Goal: Task Accomplishment & Management: Use online tool/utility

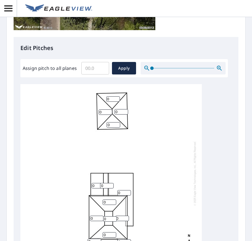
scroll to position [227, 0]
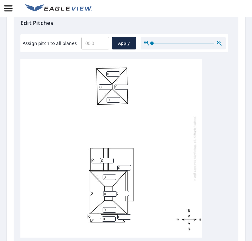
click at [95, 196] on input "0" at bounding box center [97, 192] width 14 height 5
type input "05"
click at [107, 180] on input "0" at bounding box center [110, 176] width 14 height 5
type input "05"
click at [121, 196] on input "0" at bounding box center [122, 192] width 14 height 5
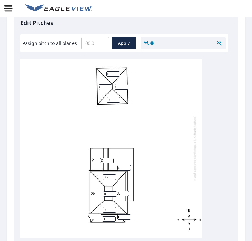
type input "05"
click at [111, 212] on input "1" at bounding box center [110, 209] width 14 height 5
drag, startPoint x: 110, startPoint y: 226, endPoint x: 91, endPoint y: 225, distance: 18.8
click at [91, 225] on div "0 05 05 05 15 0 0 0 0 0 0 0 0 0 0" at bounding box center [111, 148] width 182 height 178
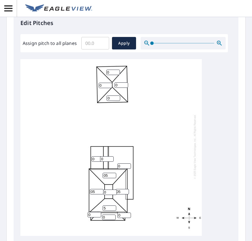
scroll to position [6, 0]
type input "5"
click at [94, 217] on input "0" at bounding box center [95, 214] width 14 height 5
type input "04"
click at [108, 220] on input "0" at bounding box center [109, 216] width 14 height 5
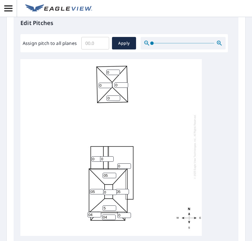
type input "04"
click at [124, 218] on input "0" at bounding box center [124, 214] width 14 height 5
type input "04"
click at [95, 161] on input "0" at bounding box center [99, 158] width 14 height 5
type input "06"
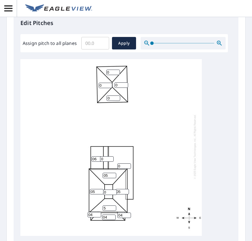
click at [104, 161] on input "0" at bounding box center [107, 158] width 14 height 5
type input "06"
click at [121, 169] on input "0" at bounding box center [124, 165] width 14 height 5
click at [73, 177] on div "0 05 05 05 5 0 0 06 0 0 04 06 0 04 04" at bounding box center [111, 146] width 182 height 178
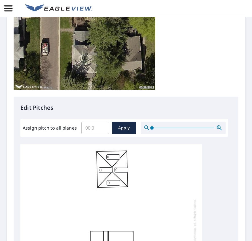
scroll to position [142, 0]
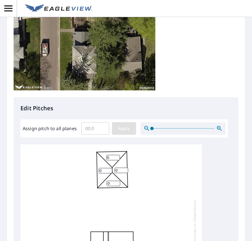
click at [129, 127] on span "Apply" at bounding box center [124, 128] width 15 height 7
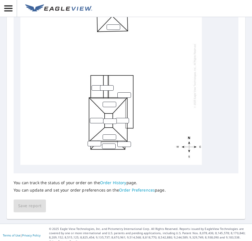
scroll to position [312, 0]
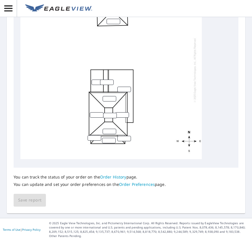
click at [97, 117] on input "number" at bounding box center [97, 114] width 14 height 5
click at [110, 118] on input "number" at bounding box center [110, 115] width 14 height 5
type input "0"
click at [96, 117] on input "number" at bounding box center [97, 114] width 14 height 5
click at [124, 92] on input "number" at bounding box center [124, 89] width 14 height 5
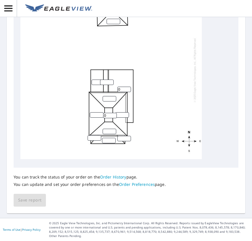
type input "0"
click at [105, 83] on input "number" at bounding box center [107, 81] width 14 height 5
type input "6"
click at [94, 85] on input "number" at bounding box center [99, 81] width 14 height 5
type input "6"
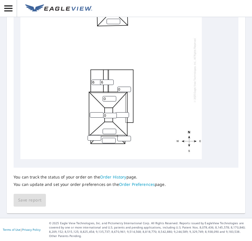
click at [112, 101] on input "0" at bounding box center [110, 98] width 14 height 5
drag, startPoint x: 106, startPoint y: 102, endPoint x: 93, endPoint y: 103, distance: 13.3
click at [94, 103] on div "0 0 6 6 0" at bounding box center [111, 70] width 182 height 178
type input "6"
click at [96, 117] on input "number" at bounding box center [97, 114] width 14 height 5
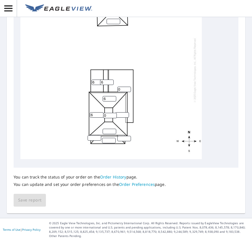
type input "6"
click at [118, 117] on input "number" at bounding box center [122, 114] width 14 height 5
type input "6"
click at [121, 141] on input "number" at bounding box center [124, 138] width 14 height 5
click at [110, 134] on input "number" at bounding box center [110, 131] width 14 height 5
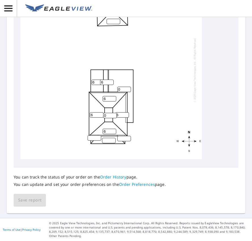
type input "6"
click at [121, 141] on input "number" at bounding box center [124, 138] width 14 height 5
type input "4"
click at [107, 142] on div "0 6 6 6 6 6 6 0 4" at bounding box center [111, 70] width 182 height 178
click at [107, 143] on input "number" at bounding box center [109, 140] width 14 height 5
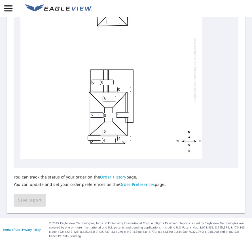
type input "4"
click at [94, 140] on input "number" at bounding box center [95, 137] width 14 height 5
type input "4"
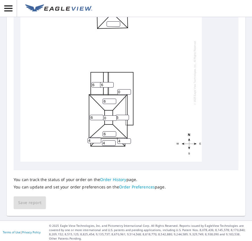
click at [35, 200] on div "You can track the status of your order on the Order History page. You can updat…" at bounding box center [126, 189] width 225 height 39
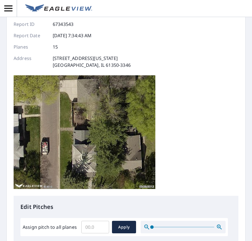
scroll to position [37, 0]
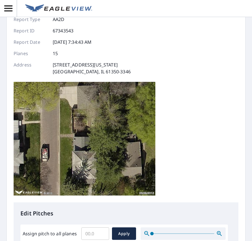
drag, startPoint x: 40, startPoint y: 209, endPoint x: 45, endPoint y: 209, distance: 5.7
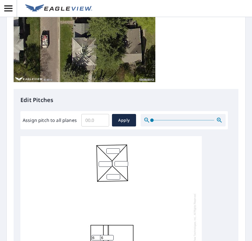
scroll to position [150, 0]
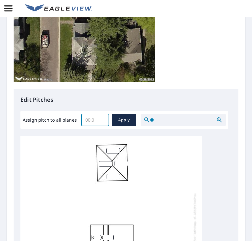
click at [94, 119] on input "Assign pitch to all planes" at bounding box center [95, 120] width 28 height 16
click at [110, 119] on div "​ Apply" at bounding box center [108, 120] width 55 height 12
drag, startPoint x: 110, startPoint y: 119, endPoint x: 102, endPoint y: 119, distance: 8.0
click at [102, 119] on input "Assign pitch to all planes" at bounding box center [95, 120] width 28 height 16
type input "6"
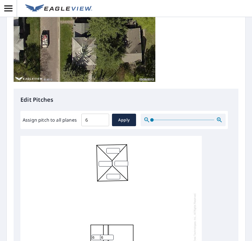
drag, startPoint x: 170, startPoint y: 119, endPoint x: 142, endPoint y: 120, distance: 27.5
click at [171, 119] on div "Assign pitch to all planes 6 ​ Apply" at bounding box center [124, 120] width 203 height 12
click at [129, 120] on span "Apply" at bounding box center [124, 119] width 15 height 7
type input "6"
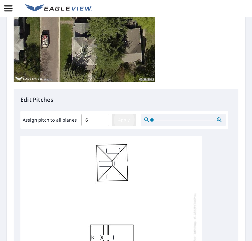
type input "6"
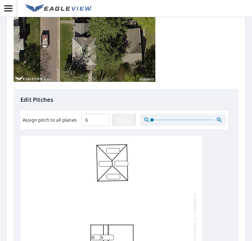
type input "6"
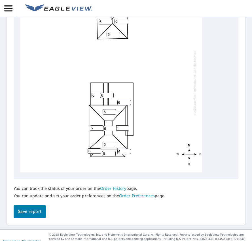
scroll to position [6, 0]
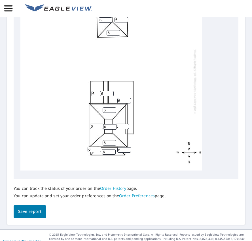
drag, startPoint x: 110, startPoint y: 138, endPoint x: 87, endPoint y: 135, distance: 22.6
click at [87, 135] on div "6 6 6 6 6 6 6 6 6 6 6 6 6 6 6" at bounding box center [111, 81] width 182 height 178
type input "0"
drag, startPoint x: 122, startPoint y: 113, endPoint x: 99, endPoint y: 112, distance: 23.0
click at [102, 112] on div "6 6 6 6 6 6 6 6 6 6 6 6 0 6 6" at bounding box center [111, 81] width 182 height 178
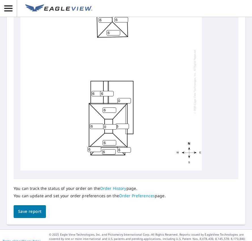
type input "0"
drag, startPoint x: 93, startPoint y: 161, endPoint x: 80, endPoint y: 163, distance: 12.8
click at [81, 163] on div "0 6 6 6 6 6 6 6 6 6 6 6 0 6 6" at bounding box center [111, 81] width 182 height 178
type input "4"
drag, startPoint x: 106, startPoint y: 165, endPoint x: 112, endPoint y: 167, distance: 6.7
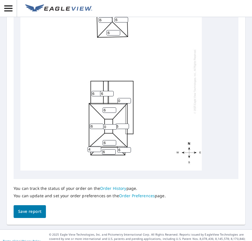
click at [93, 163] on div "0 6 6 6 6 6 6 6 6 6 6 6 0 6 4" at bounding box center [111, 81] width 182 height 178
type input "4"
drag, startPoint x: 122, startPoint y: 162, endPoint x: 108, endPoint y: 161, distance: 13.6
click at [108, 161] on div "0 6 6 6 6 6 6 6 6 6 4 6 0 6 4" at bounding box center [111, 81] width 182 height 178
type input "4"
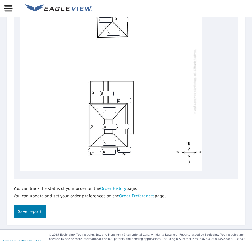
drag, startPoint x: 106, startPoint y: 33, endPoint x: 98, endPoint y: 34, distance: 8.9
click at [91, 32] on div "0 6 6 6 6 6 6 6 6 6 4 6 0 4 4" at bounding box center [111, 81] width 182 height 178
type input "4"
drag, startPoint x: 121, startPoint y: 33, endPoint x: 99, endPoint y: 28, distance: 21.8
click at [99, 28] on div "0 6 6 6 6 4 6 6 6 6 4 6 0 4 4" at bounding box center [111, 81] width 182 height 178
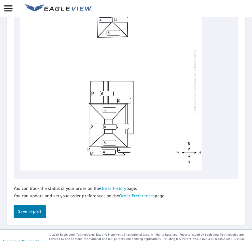
type input "4"
drag, startPoint x: 112, startPoint y: 20, endPoint x: 95, endPoint y: 22, distance: 17.1
click at [93, 20] on div "0 6 6 6 6 4 4 6 6 6 4 6 0 4 4" at bounding box center [111, 81] width 182 height 178
type input "4"
drag, startPoint x: 115, startPoint y: 44, endPoint x: 89, endPoint y: 46, distance: 25.6
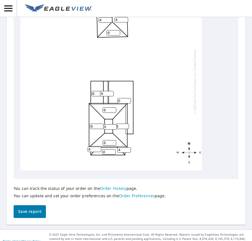
click at [90, 46] on div "0 6 6 6 6 4 4 6 4 6 4 6 0 4 4" at bounding box center [111, 81] width 182 height 178
type input "4"
click at [35, 215] on span "Save report" at bounding box center [29, 211] width 23 height 7
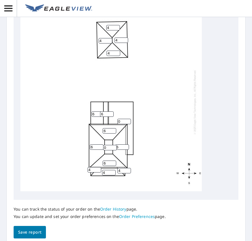
scroll to position [313, 0]
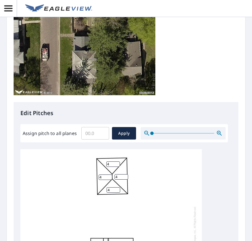
scroll to position [321, 0]
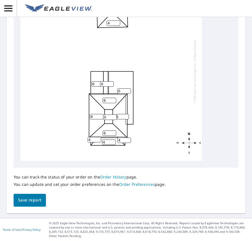
click at [112, 179] on link "Order History" at bounding box center [113, 176] width 26 height 5
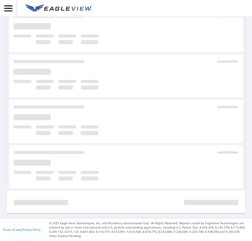
scroll to position [138, 0]
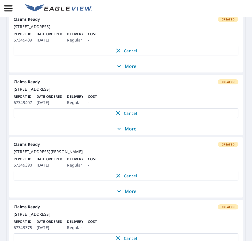
scroll to position [635, 0]
